Goal: Information Seeking & Learning: Learn about a topic

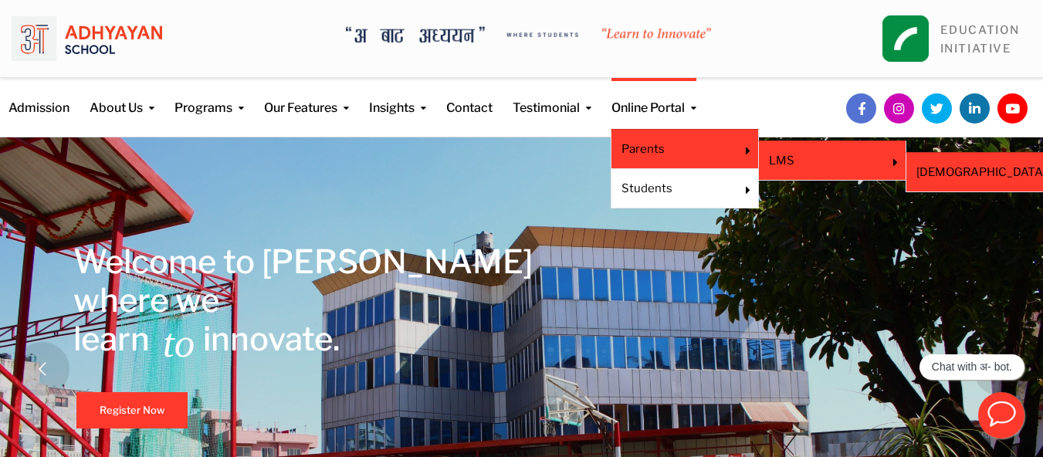
click at [935, 173] on link "[DEMOGRAPHIC_DATA]" at bounding box center [981, 172] width 130 height 17
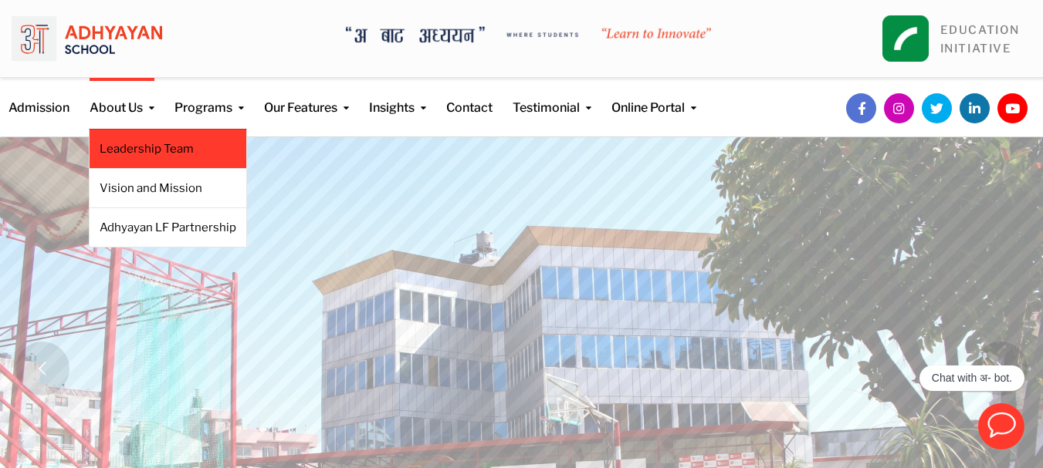
click at [135, 141] on link "Leadership Team" at bounding box center [168, 148] width 137 height 17
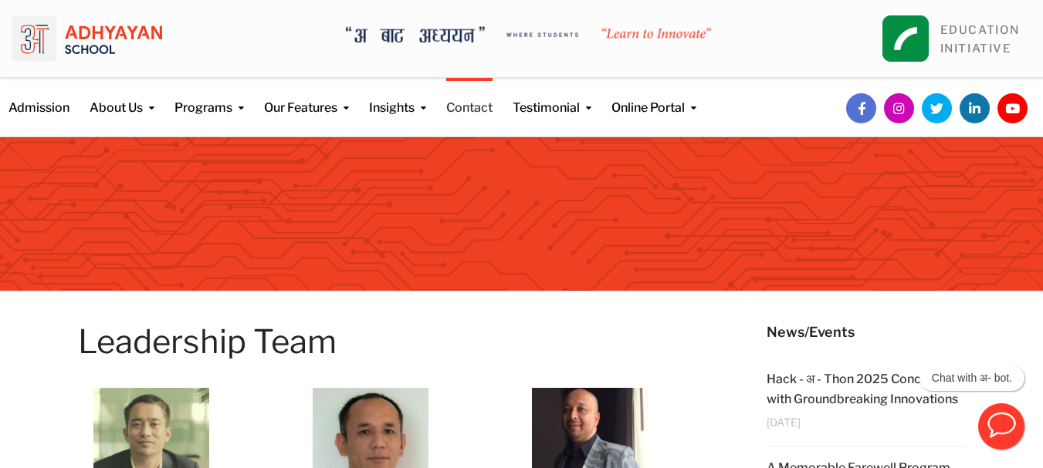
click at [475, 107] on link "Contact" at bounding box center [469, 97] width 46 height 39
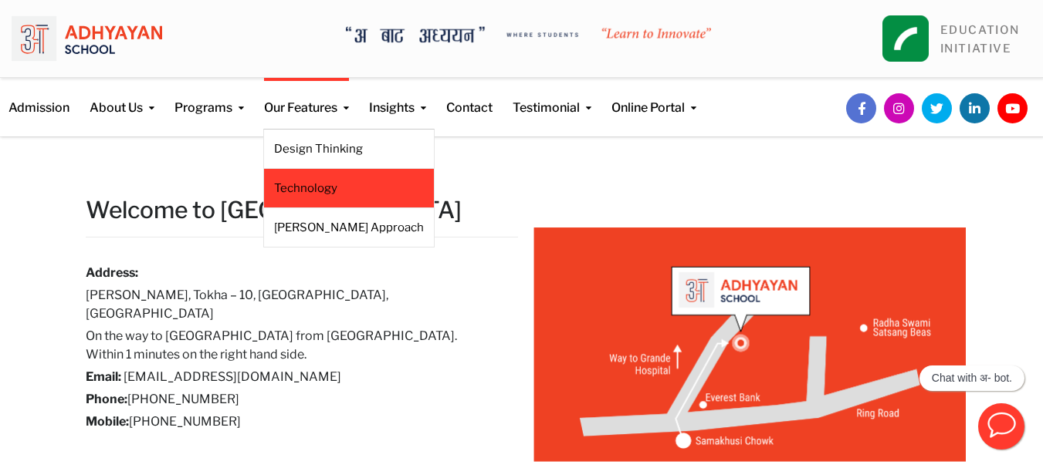
click at [309, 181] on link "Technology" at bounding box center [349, 188] width 150 height 17
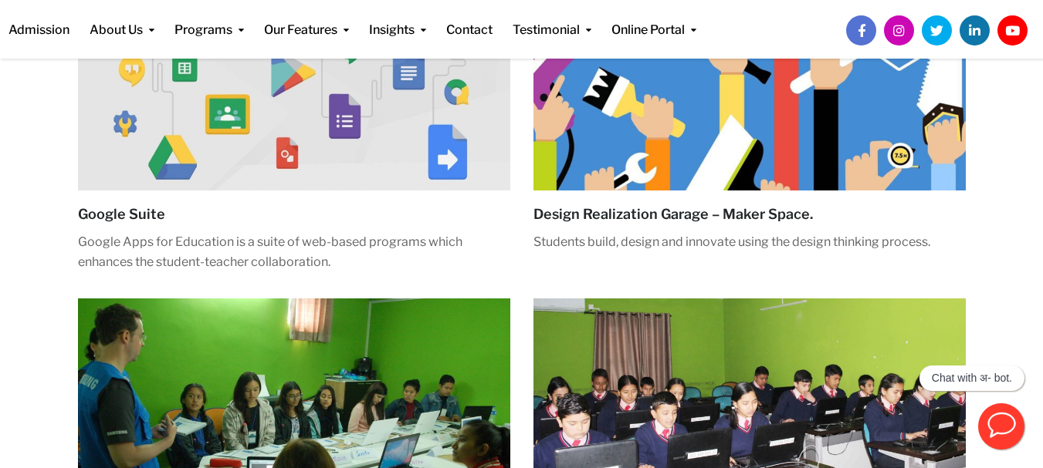
scroll to position [237, 0]
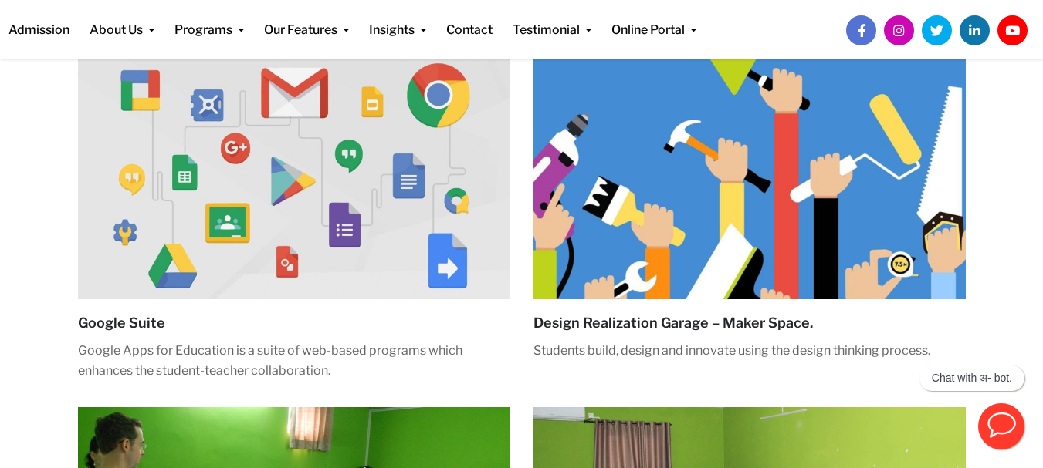
click at [793, 385] on div "Design Realization Garage – Maker Space. Students build, design and innovate us…" at bounding box center [749, 222] width 432 height 332
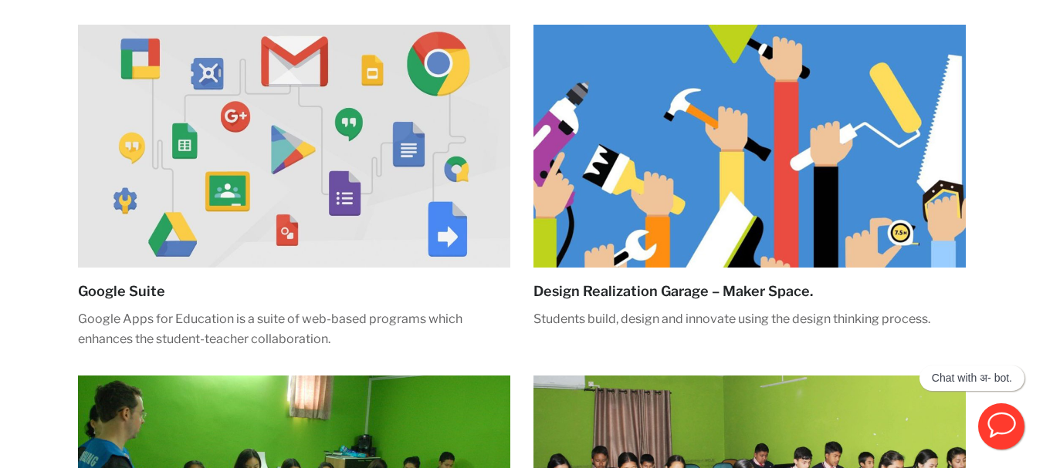
scroll to position [0, 0]
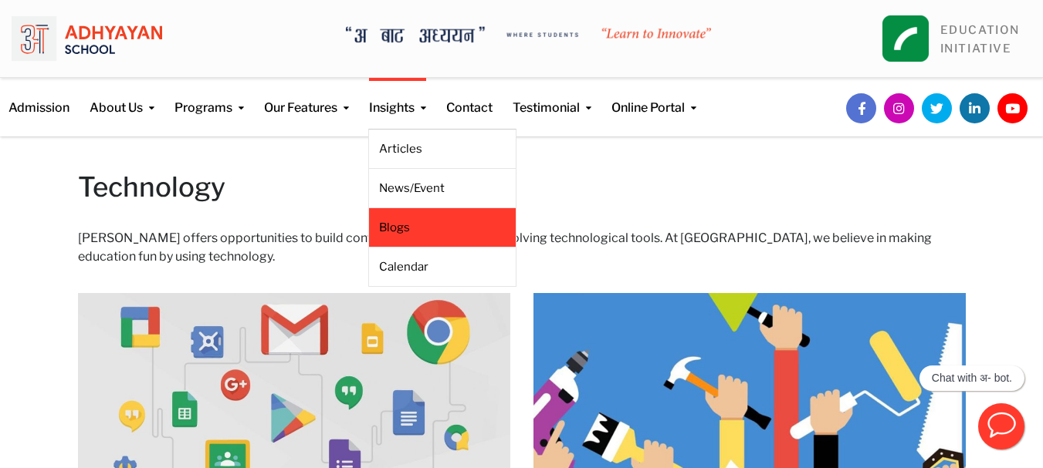
click at [418, 221] on link "Blogs" at bounding box center [442, 227] width 127 height 17
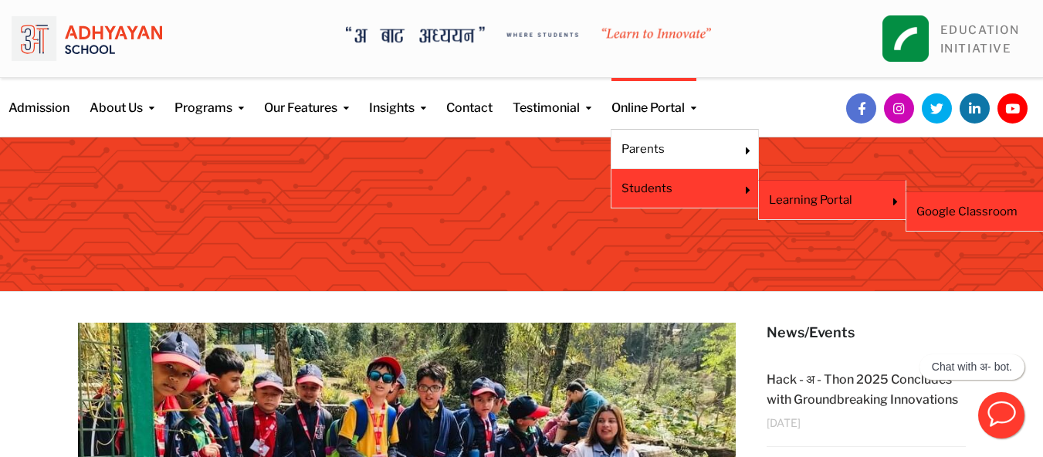
click at [971, 209] on link "Google Classroom" at bounding box center [979, 211] width 127 height 17
